Goal: Task Accomplishment & Management: Use online tool/utility

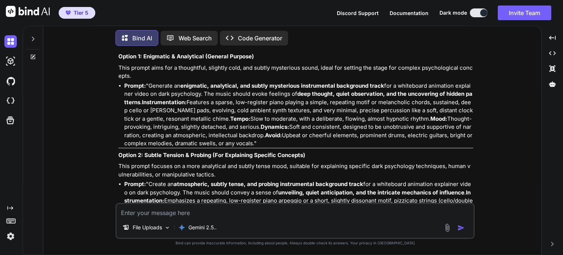
scroll to position [1616, 0]
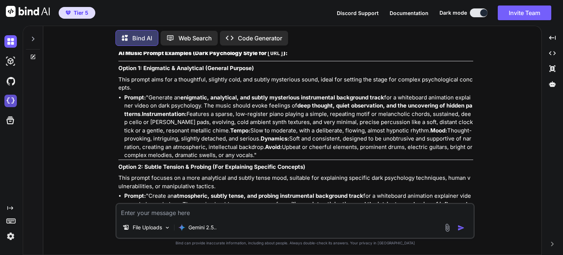
click at [14, 101] on img at bounding box center [10, 101] width 12 height 12
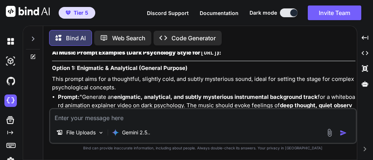
type textarea "x"
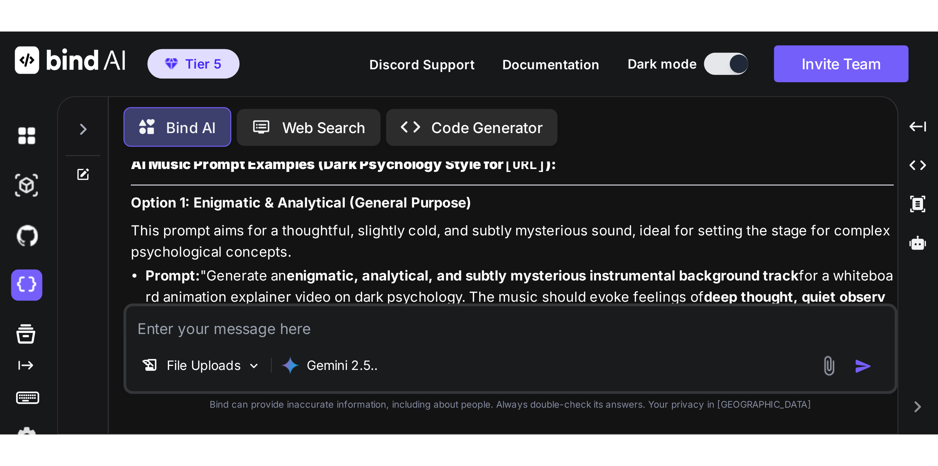
scroll to position [1616, 0]
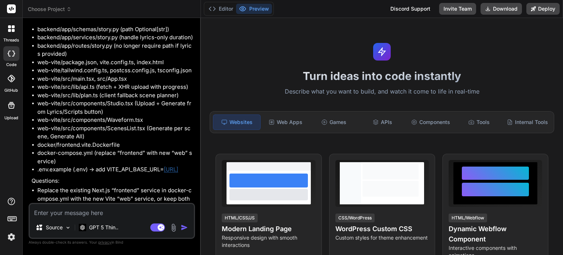
scroll to position [751, 0]
click at [66, 11] on span "Choose Project" at bounding box center [50, 8] width 44 height 7
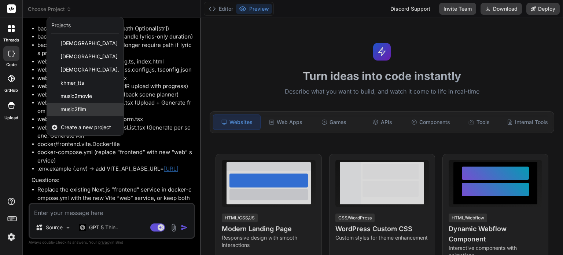
click at [68, 108] on span "music2film" at bounding box center [73, 109] width 26 height 7
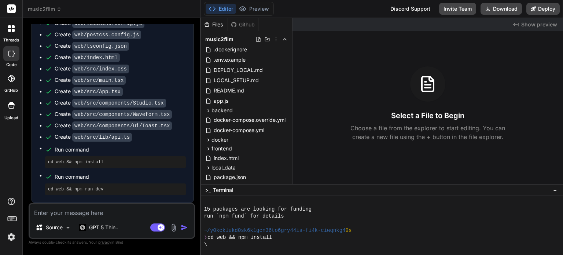
scroll to position [119, 0]
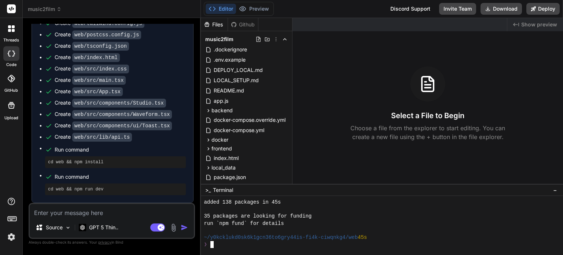
click at [304, 225] on div "run `npm fund` for details" at bounding box center [378, 223] width 348 height 7
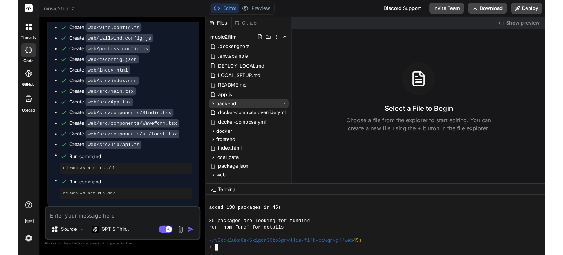
scroll to position [1266, 0]
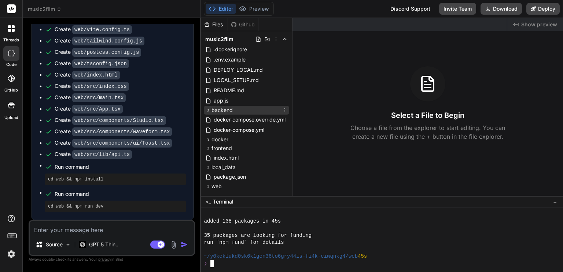
type textarea "x"
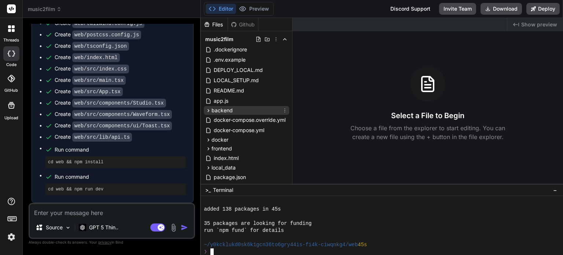
scroll to position [119, 0]
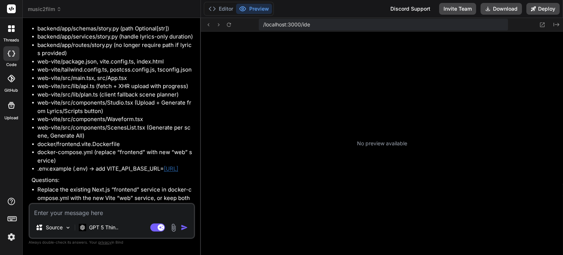
scroll to position [70, 0]
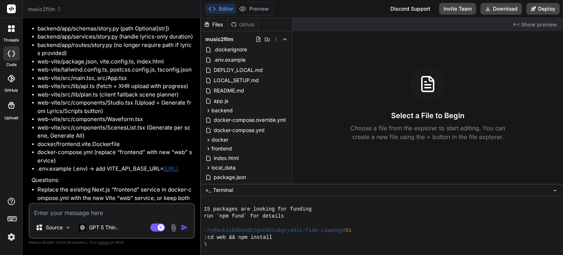
type textarea "x"
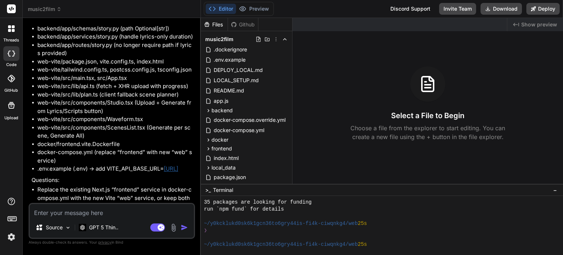
scroll to position [130, 0]
drag, startPoint x: 225, startPoint y: 211, endPoint x: 249, endPoint y: 209, distance: 24.2
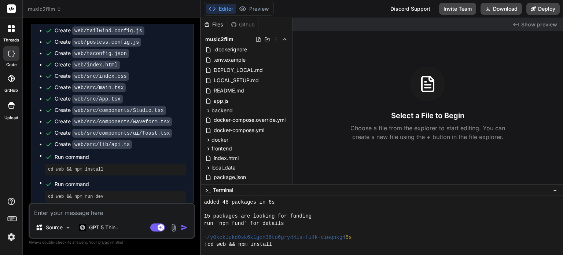
scroll to position [1266, 0]
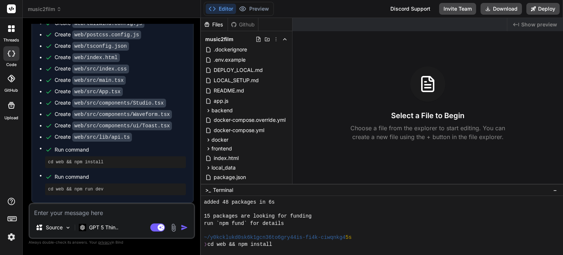
click at [136, 214] on textarea at bounding box center [112, 210] width 164 height 13
drag, startPoint x: 48, startPoint y: 190, endPoint x: 85, endPoint y: 190, distance: 36.3
click at [85, 190] on pre "cd web && npm run dev" at bounding box center [115, 189] width 135 height 6
drag, startPoint x: 104, startPoint y: 163, endPoint x: 48, endPoint y: 163, distance: 55.7
click at [48, 163] on pre "cd web && npm install" at bounding box center [115, 162] width 135 height 6
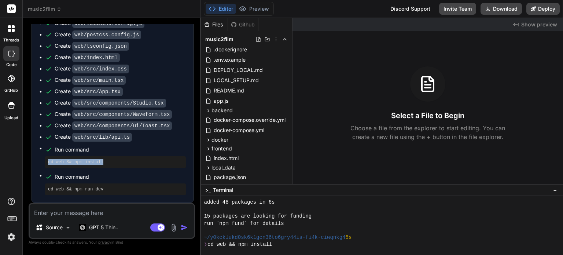
copy pre "cd web && npm install"
drag, startPoint x: 323, startPoint y: 247, endPoint x: 313, endPoint y: 241, distance: 11.2
click at [323, 247] on div "❯ cd web && npm install" at bounding box center [378, 244] width 348 height 7
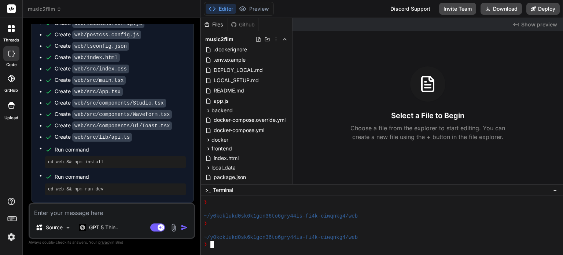
scroll to position [267, 0]
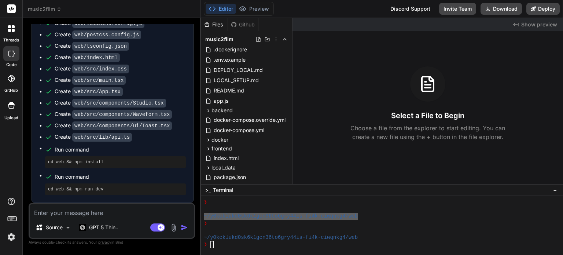
click at [226, 9] on button "Editor" at bounding box center [221, 9] width 30 height 10
click at [117, 212] on textarea at bounding box center [112, 210] width 164 height 13
click at [9, 237] on img at bounding box center [11, 236] width 12 height 12
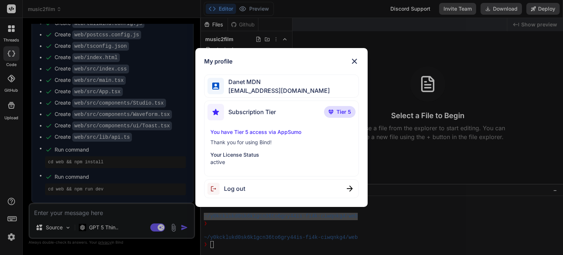
click at [358, 60] on img at bounding box center [354, 61] width 9 height 9
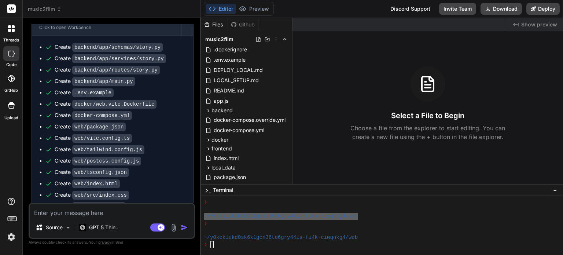
scroll to position [1120, 0]
